Goal: Find specific page/section: Find specific page/section

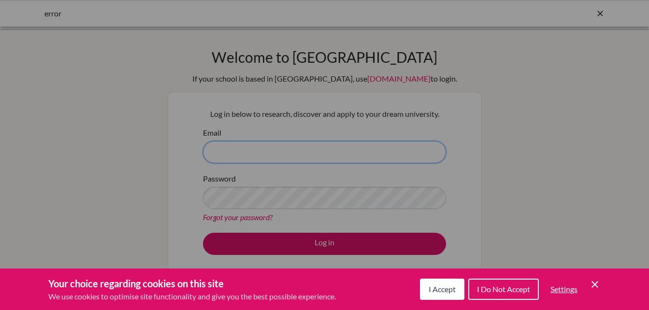
type input "[EMAIL_ADDRESS][DOMAIN_NAME]"
click at [448, 296] on button "I Accept" at bounding box center [442, 289] width 44 height 21
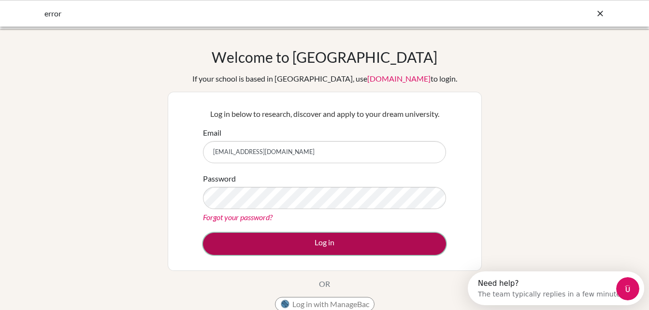
click at [293, 236] on button "Log in" at bounding box center [324, 244] width 243 height 22
click at [300, 248] on button "Log in" at bounding box center [324, 244] width 243 height 22
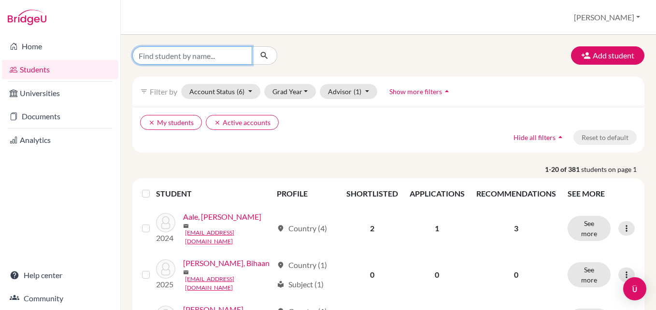
click at [193, 54] on input "Find student by name..." at bounding box center [192, 55] width 120 height 18
type input "[PERSON_NAME]"
click button "submit" at bounding box center [265, 55] width 26 height 18
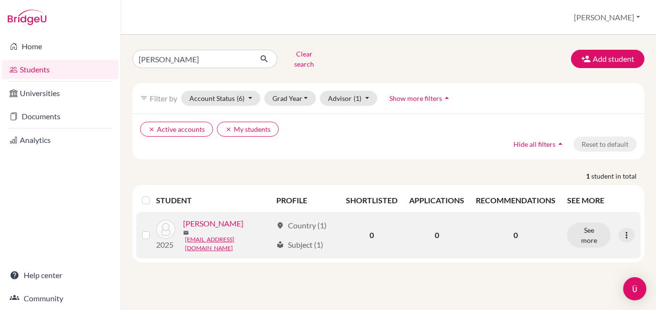
click at [225, 224] on link "[PERSON_NAME]" at bounding box center [213, 224] width 60 height 12
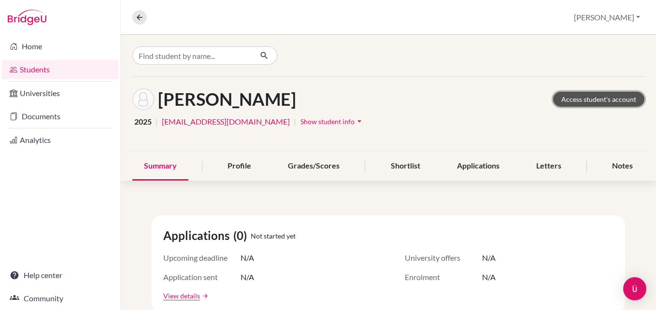
click at [581, 96] on link "Access student's account" at bounding box center [599, 99] width 91 height 15
